Goal: Check status

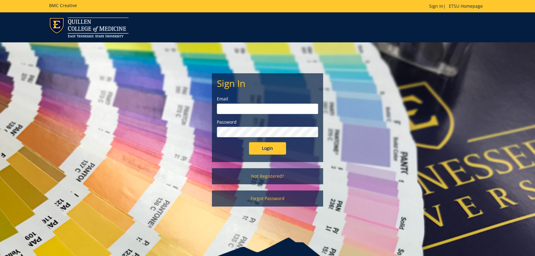
type input "[EMAIL_ADDRESS][DOMAIN_NAME]"
click at [270, 148] on input "Login" at bounding box center [267, 148] width 37 height 12
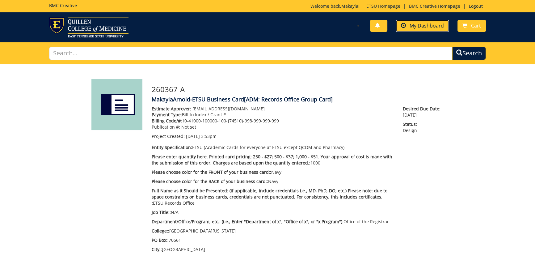
click at [443, 28] on span "My Dashboard" at bounding box center [426, 25] width 34 height 7
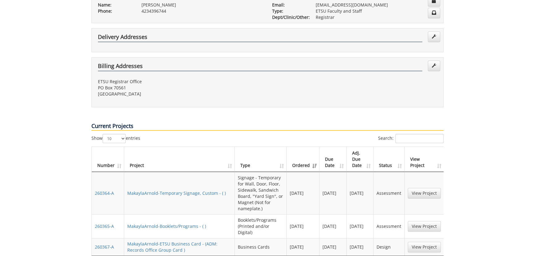
scroll to position [168, 0]
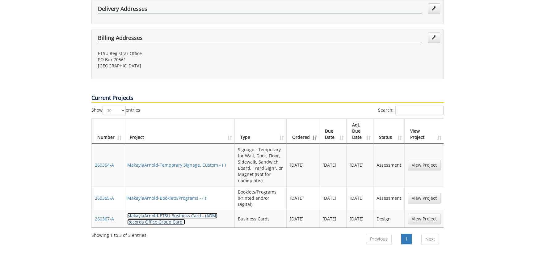
click at [186, 212] on link "MakaylaArnold-ETSU Business Card - (ADM: Records Office Group Card )" at bounding box center [172, 218] width 90 height 12
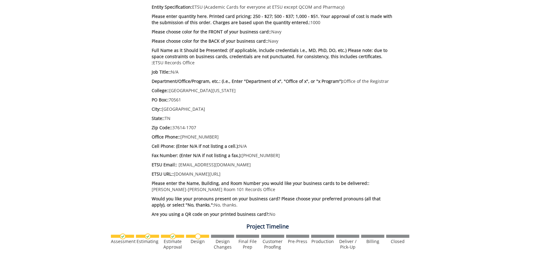
scroll to position [281, 0]
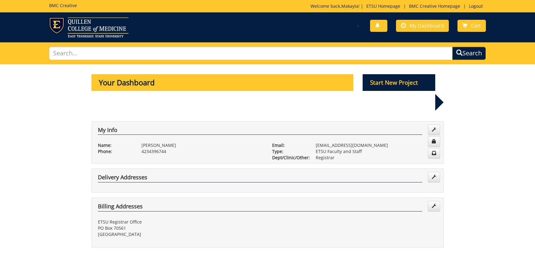
scroll to position [168, 0]
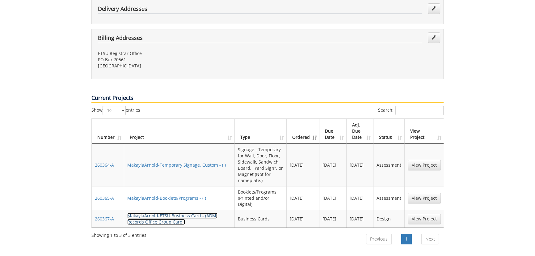
click at [165, 212] on link "MakaylaArnold-ETSU Business Card - (ADM: Records Office Group Card )" at bounding box center [172, 218] width 90 height 12
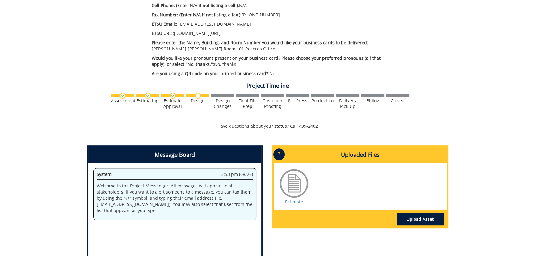
scroll to position [365, 0]
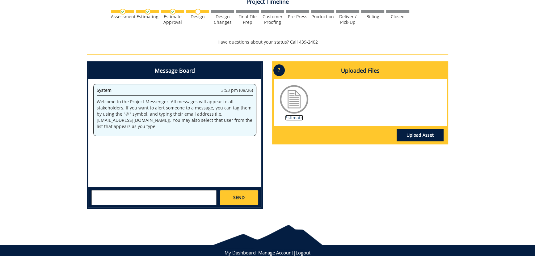
click at [290, 117] on link "Estimate" at bounding box center [294, 118] width 18 height 6
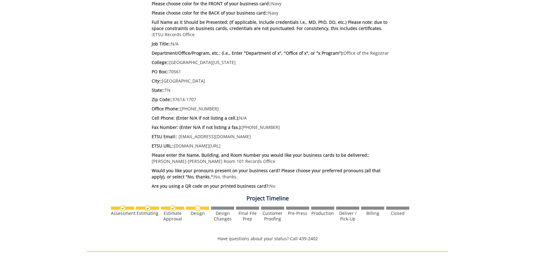
scroll to position [140, 0]
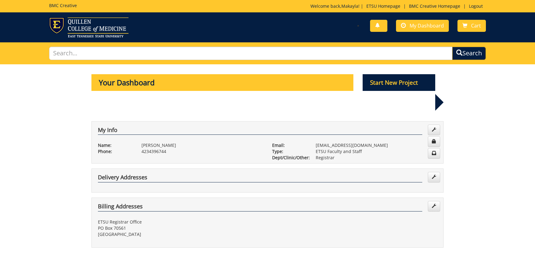
scroll to position [168, 0]
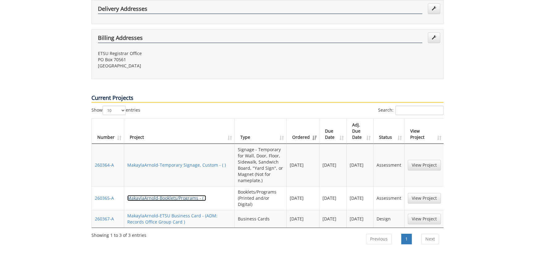
click at [172, 195] on link "MakaylaArnold-Booklets/Programs - ( )" at bounding box center [166, 198] width 79 height 6
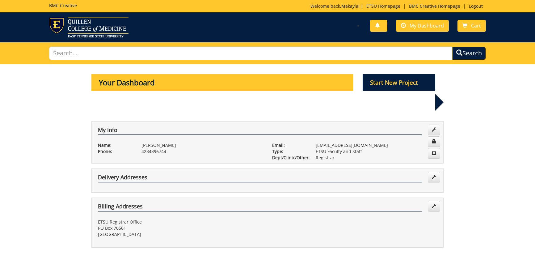
scroll to position [168, 0]
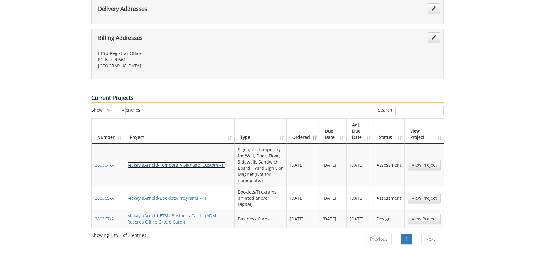
click at [194, 162] on link "MakaylaArnold-Temporary Signage, Custom - ( )" at bounding box center [176, 165] width 98 height 6
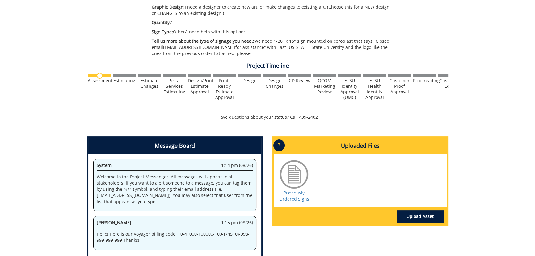
scroll to position [196, 0]
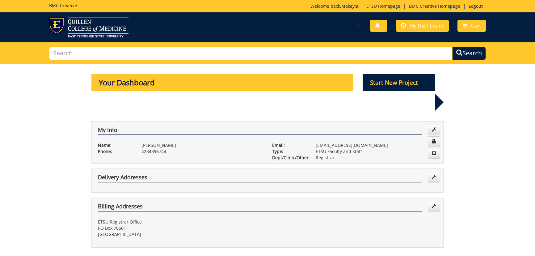
scroll to position [168, 0]
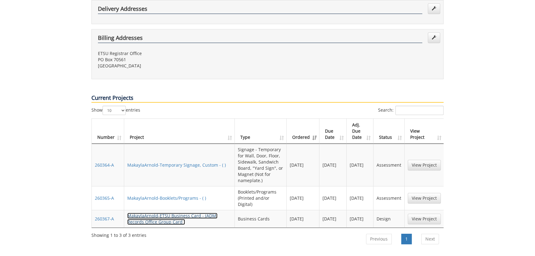
click at [179, 212] on link "MakaylaArnold-ETSU Business Card - (ADM: Records Office Group Card )" at bounding box center [172, 218] width 90 height 12
